Goal: Find specific page/section: Find specific page/section

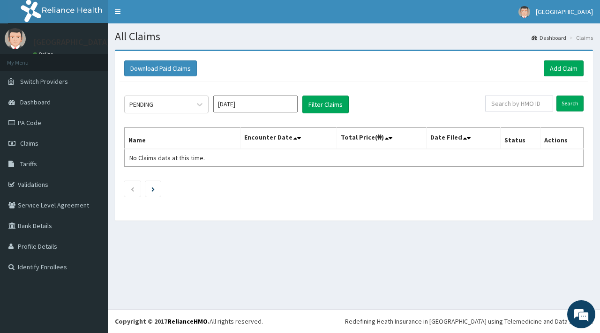
click at [590, 55] on div "Download Paid Claims Add Claim × Note you can only download claims within a max…" at bounding box center [354, 131] width 478 height 160
